Goal: Transaction & Acquisition: Purchase product/service

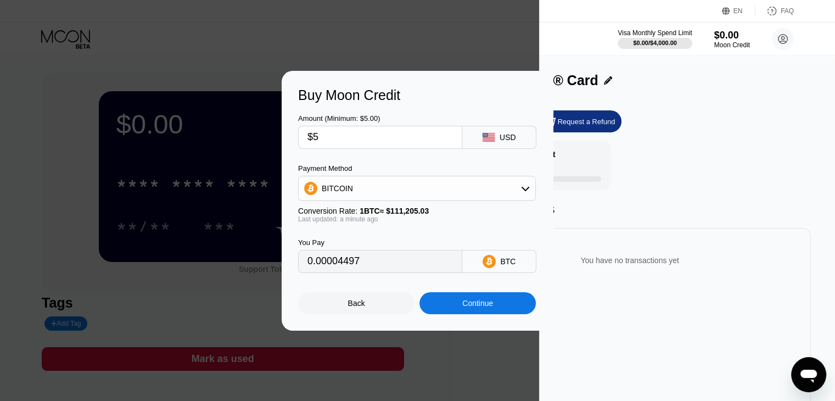
click at [401, 110] on div "Amount (Minimum: $5.00) $5 USD" at bounding box center [417, 126] width 239 height 46
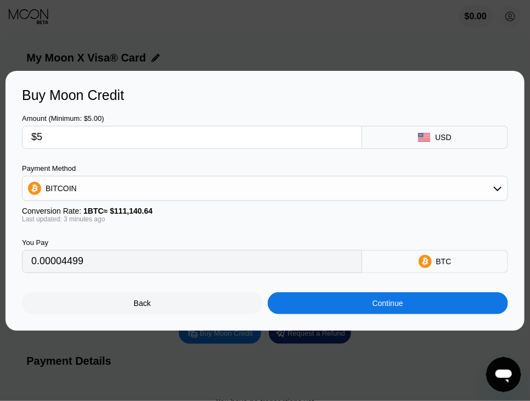
type input "0.00004498"
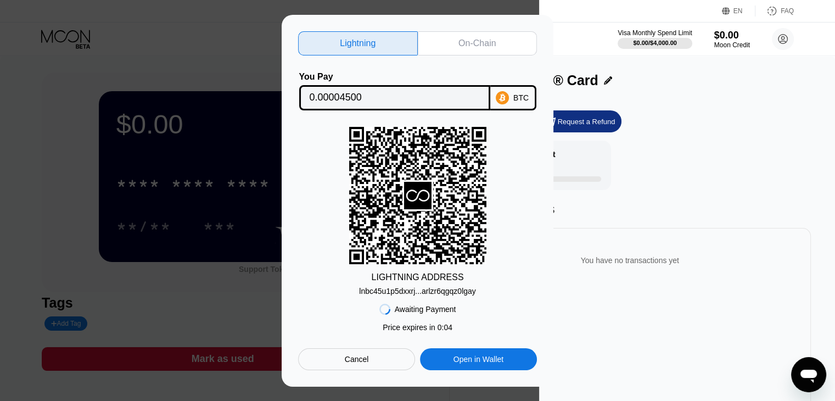
click at [406, 206] on icon at bounding box center [417, 195] width 27 height 27
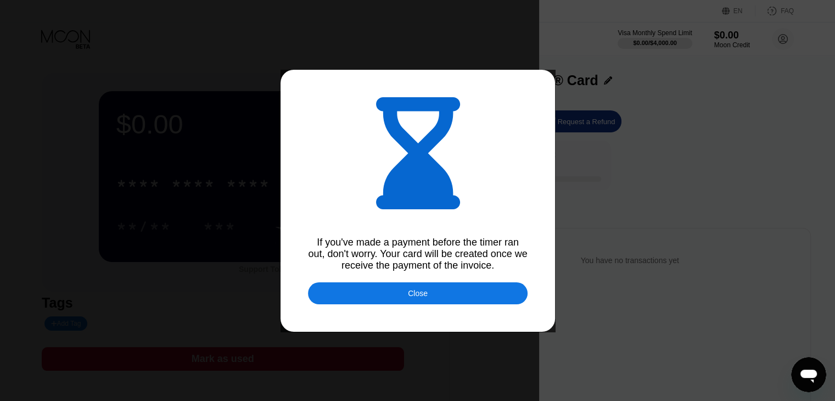
type input "0.00004502"
click at [463, 290] on div "Close" at bounding box center [418, 293] width 220 height 22
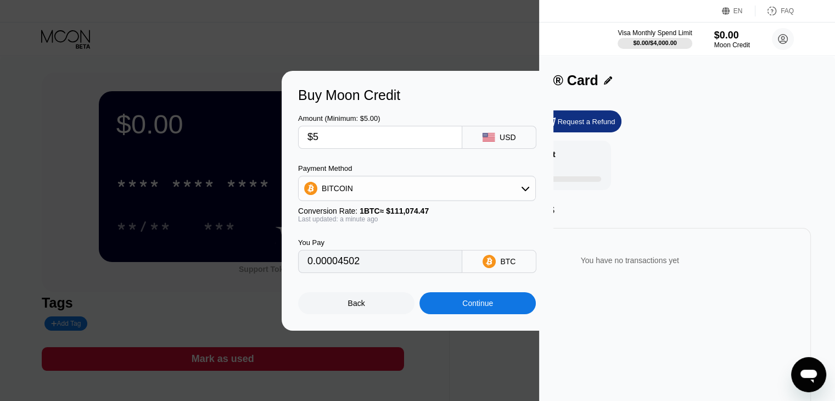
click at [466, 308] on div "Continue" at bounding box center [477, 303] width 31 height 9
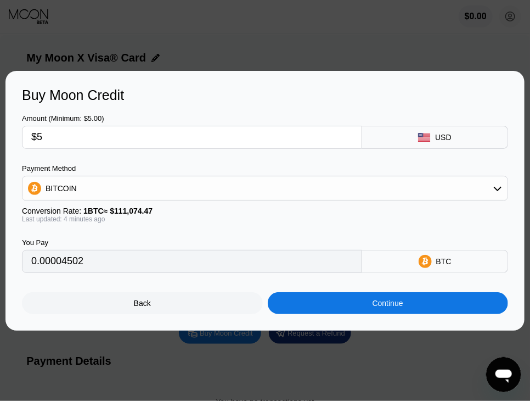
type input "0.00004497"
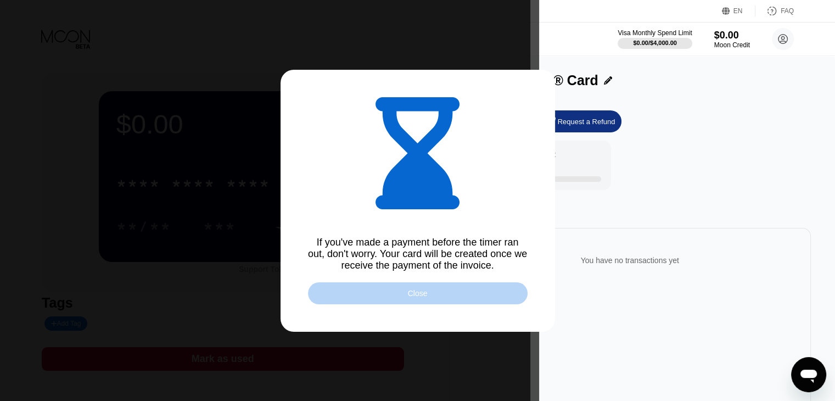
click at [502, 301] on div "Close" at bounding box center [418, 293] width 220 height 22
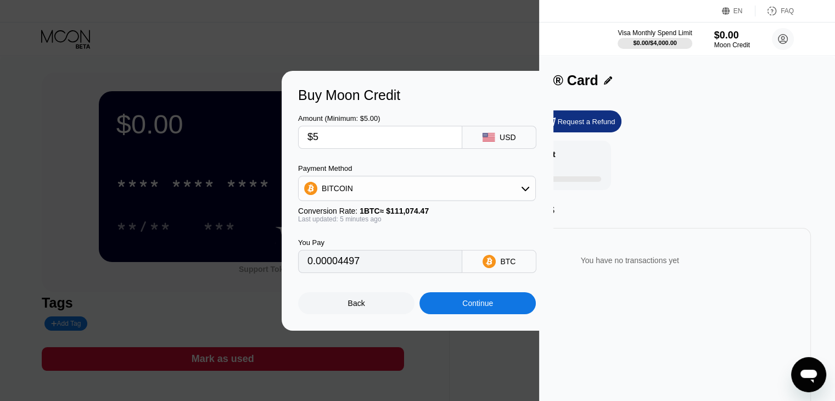
click at [435, 301] on div "Continue" at bounding box center [478, 303] width 116 height 22
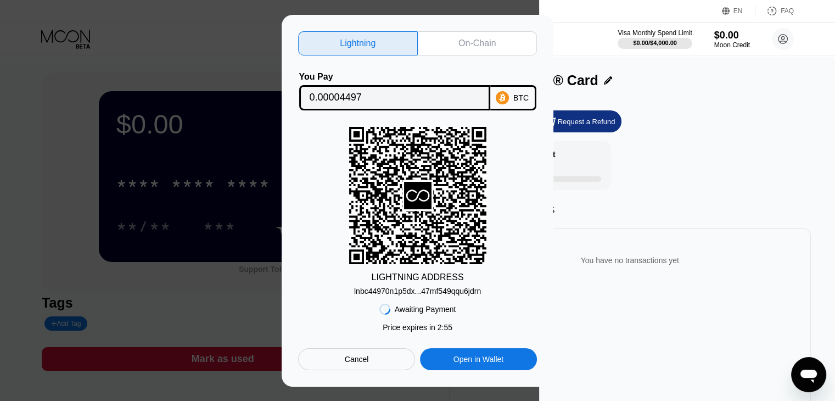
drag, startPoint x: 434, startPoint y: 185, endPoint x: 429, endPoint y: 172, distance: 13.6
click at [434, 183] on icon at bounding box center [417, 195] width 137 height 137
click at [414, 103] on input "0.00004497" at bounding box center [395, 98] width 170 height 22
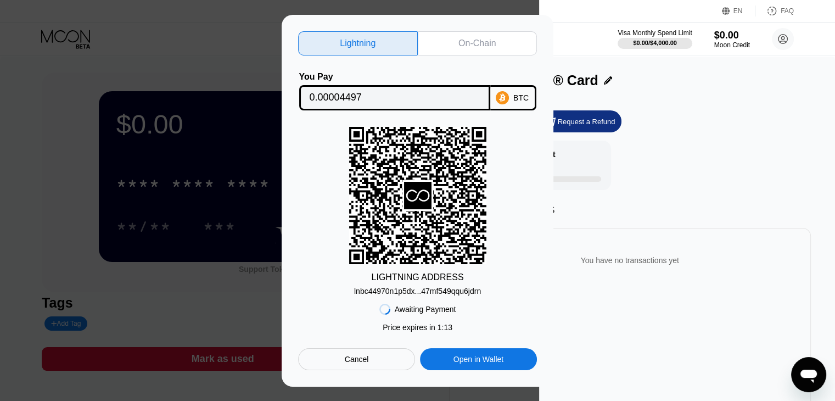
drag, startPoint x: 387, startPoint y: 347, endPoint x: 382, endPoint y: 356, distance: 10.3
click at [385, 347] on div "Awaiting Payment Price expires in 1 : 13 Cancel Open in Wallet" at bounding box center [417, 332] width 239 height 75
click at [382, 356] on div "Cancel" at bounding box center [356, 359] width 117 height 22
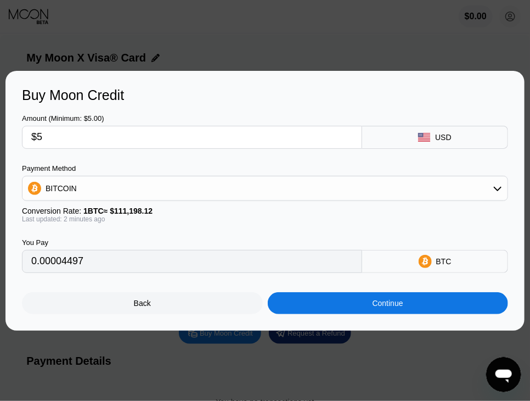
click at [502, 301] on div "Continue" at bounding box center [388, 303] width 241 height 22
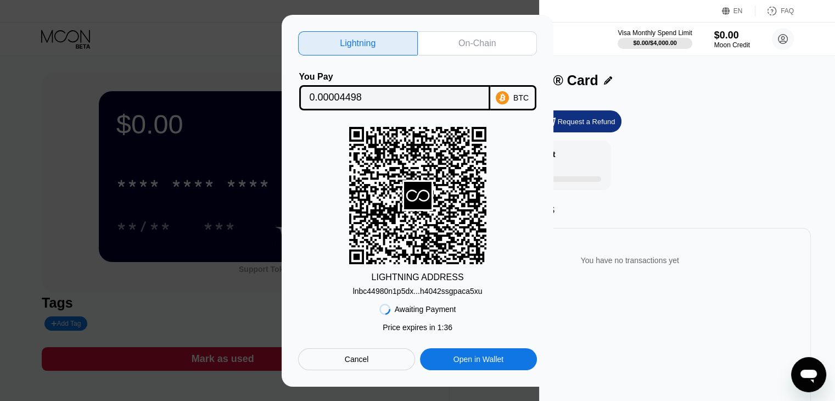
click at [372, 358] on div "Cancel" at bounding box center [356, 359] width 117 height 22
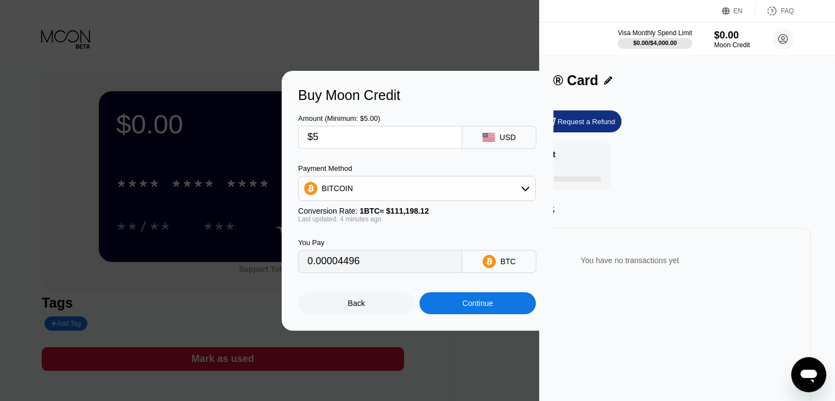
type input "0.00004496"
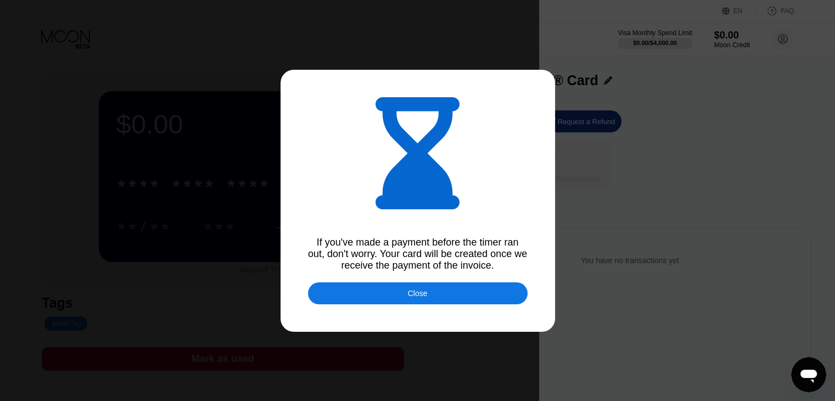
type input "0.00004498"
click at [420, 292] on div "Close" at bounding box center [418, 293] width 20 height 9
click at [428, 299] on div "Continue" at bounding box center [478, 303] width 116 height 22
type input "0.00004498"
